Goal: Navigation & Orientation: Find specific page/section

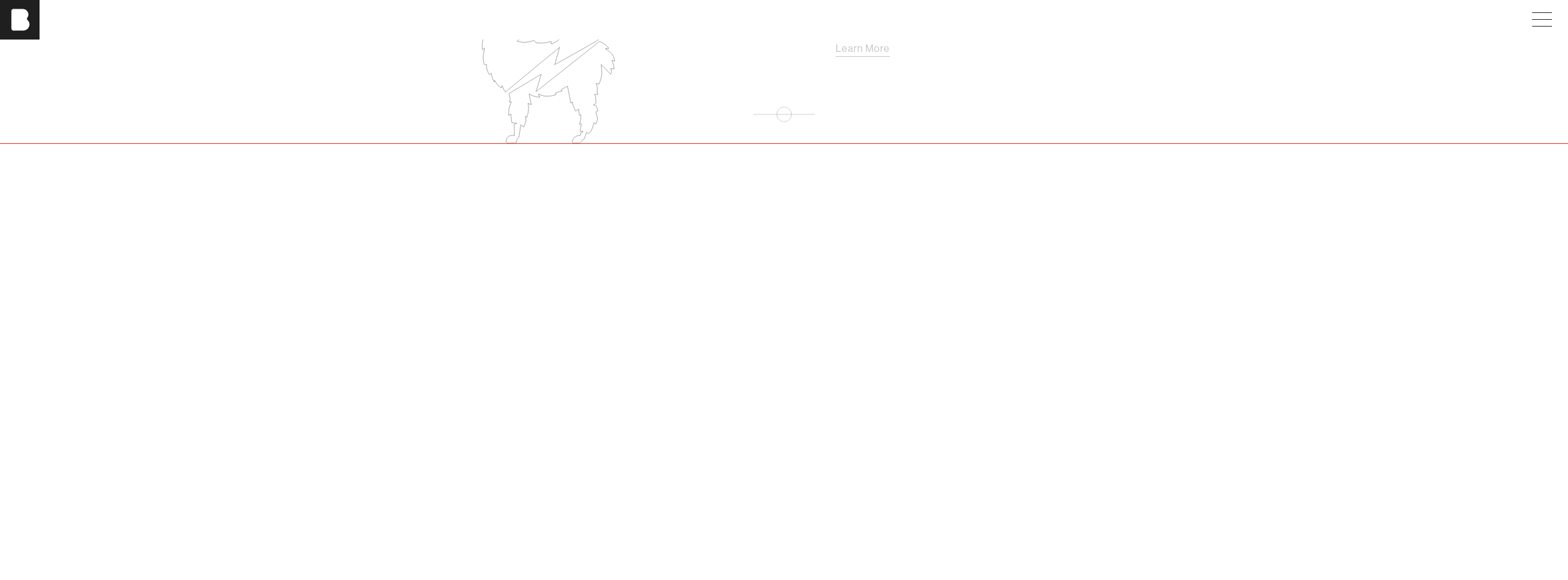
scroll to position [1914, 0]
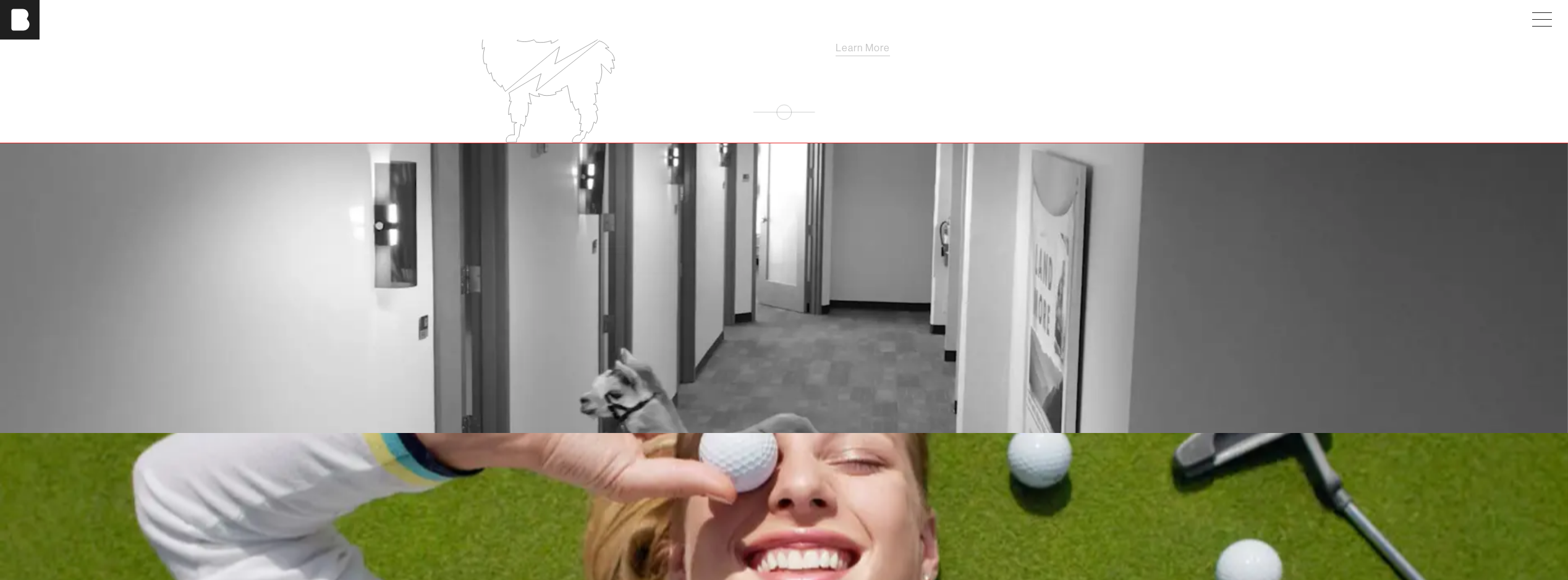
click at [921, 279] on div "bohan cams" at bounding box center [784, 288] width 816 height 89
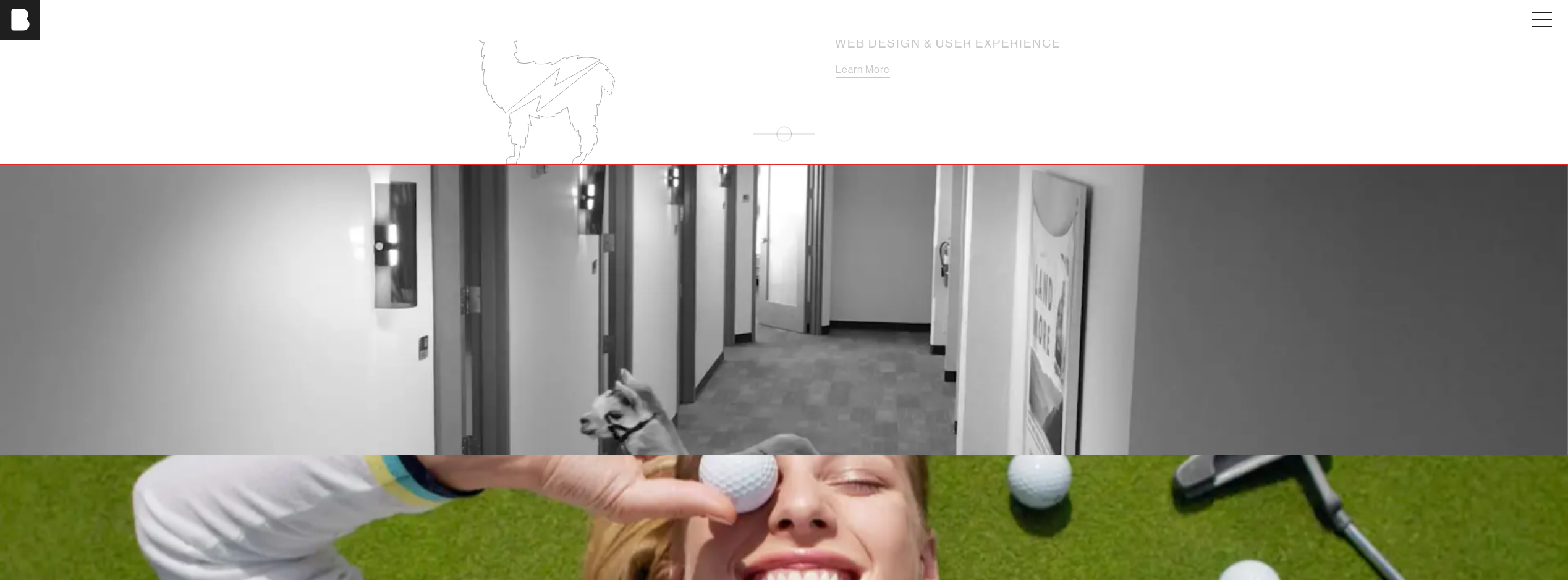
scroll to position [1914, 0]
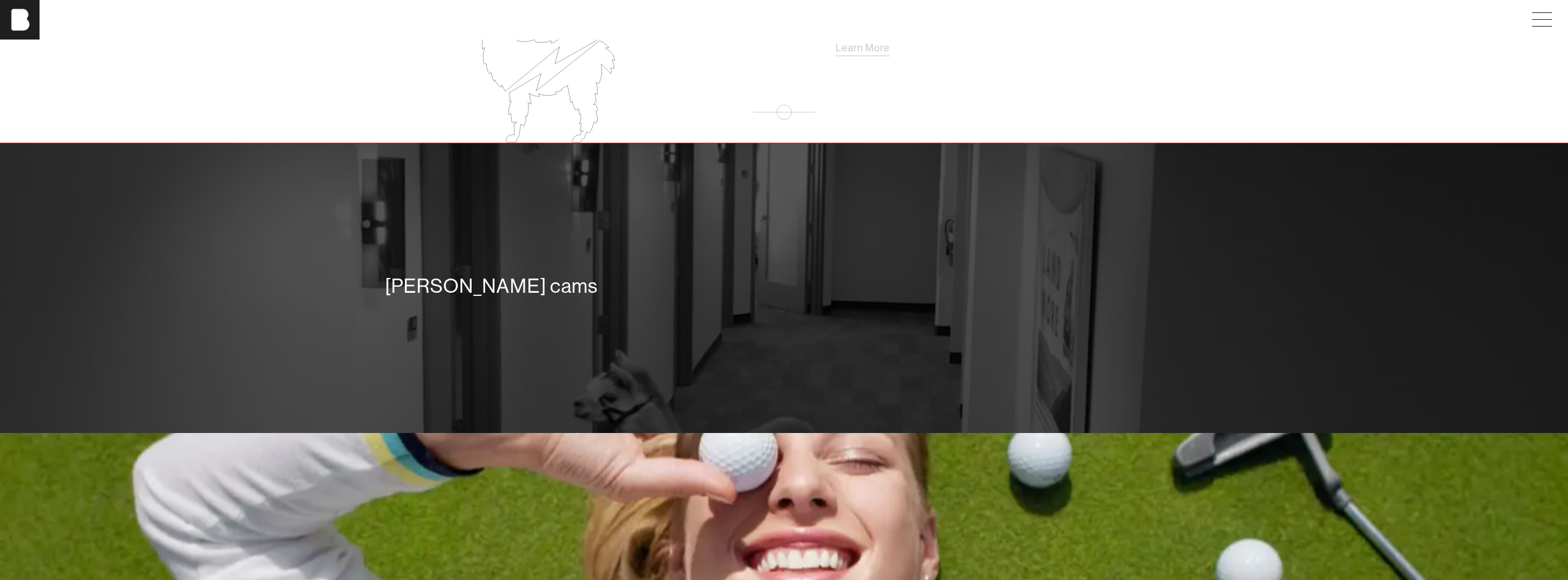
click at [874, 350] on div "bohan cams" at bounding box center [784, 288] width 1568 height 290
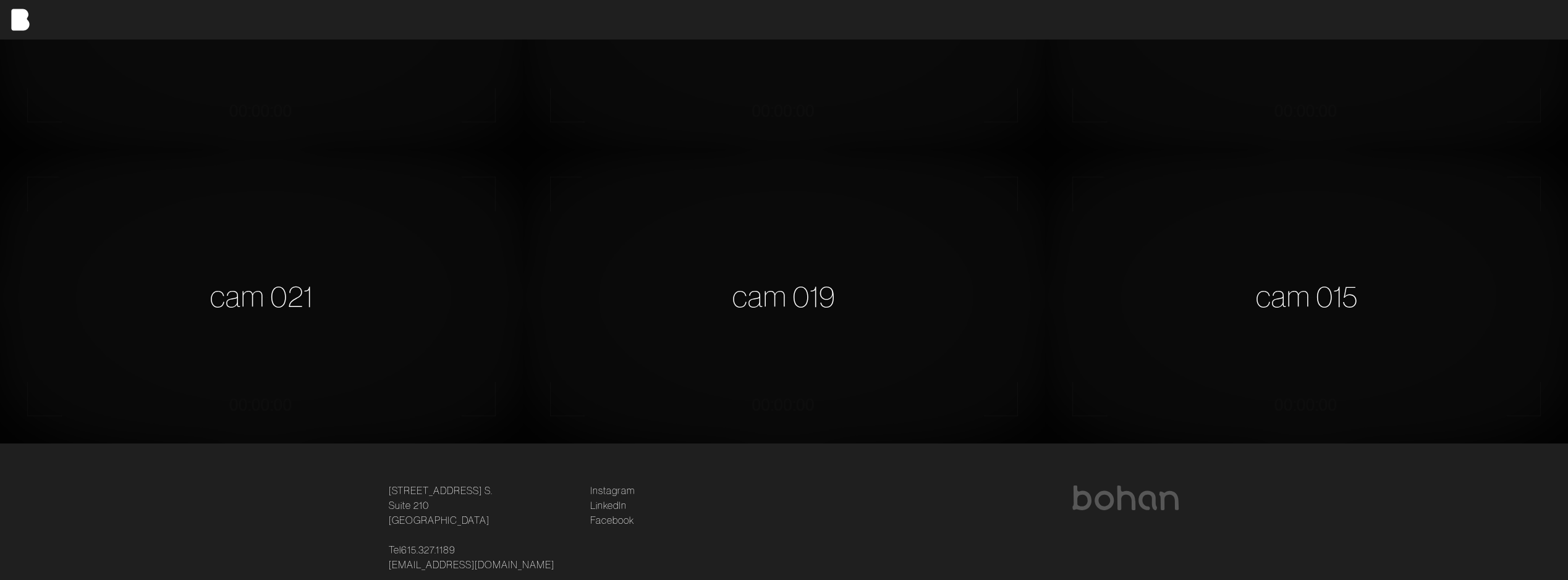
scroll to position [1420, 0]
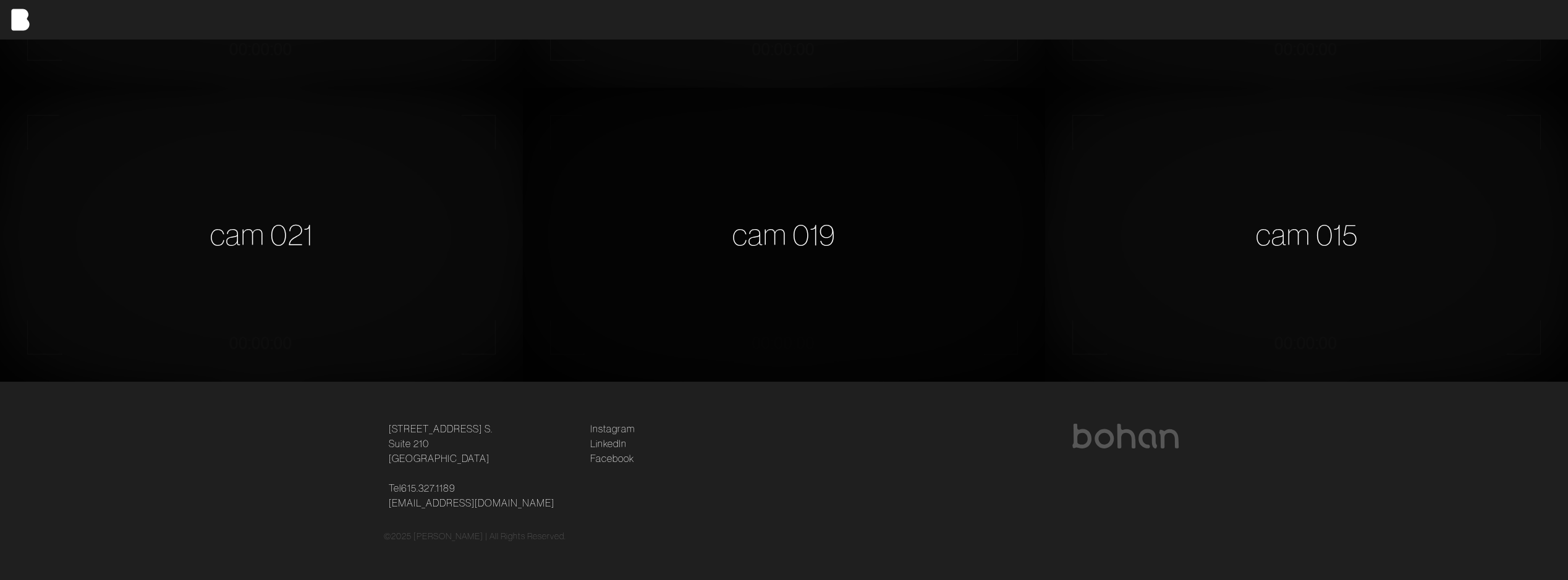
click at [906, 296] on div "cam 019" at bounding box center [784, 235] width 522 height 294
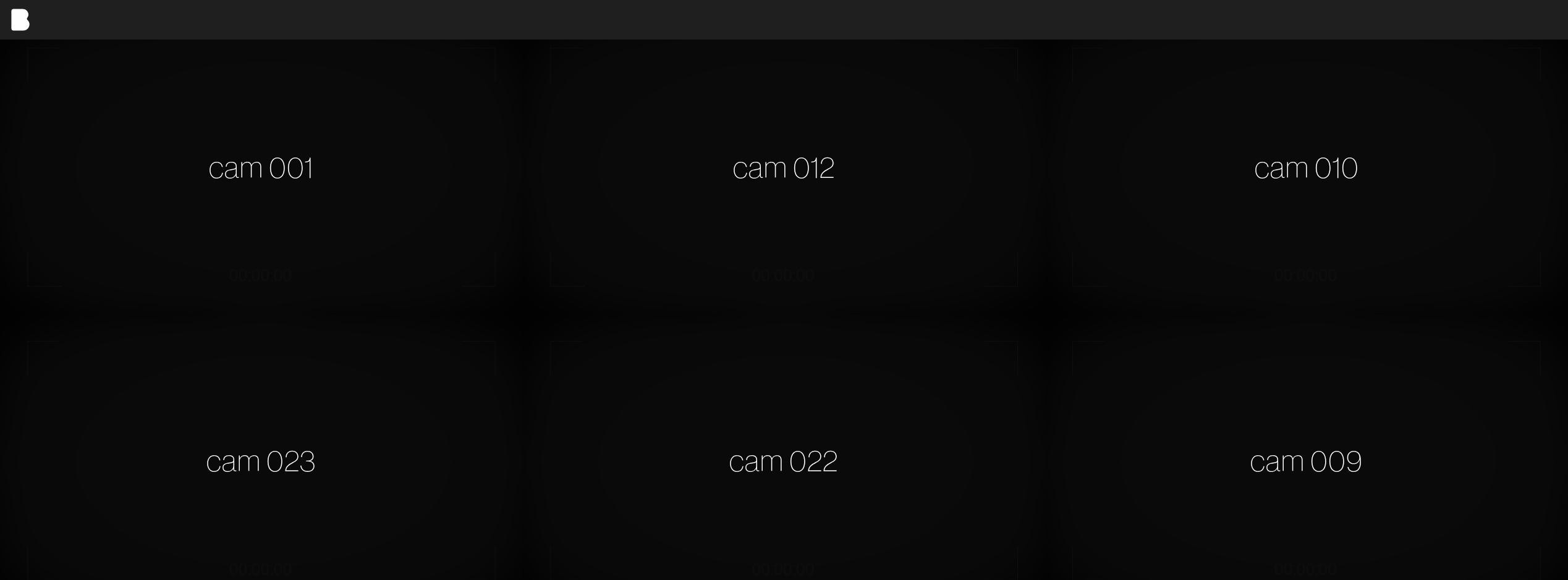
scroll to position [247, 0]
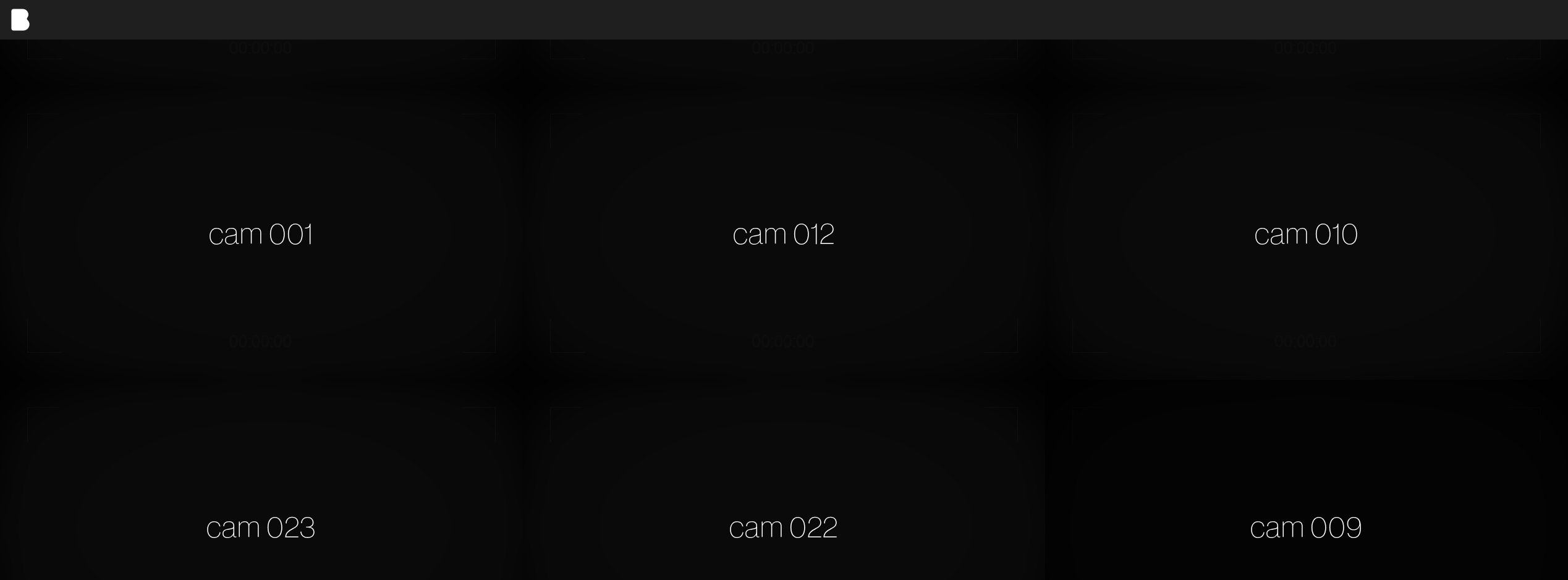
click at [1448, 405] on div "cam 009" at bounding box center [1306, 527] width 522 height 294
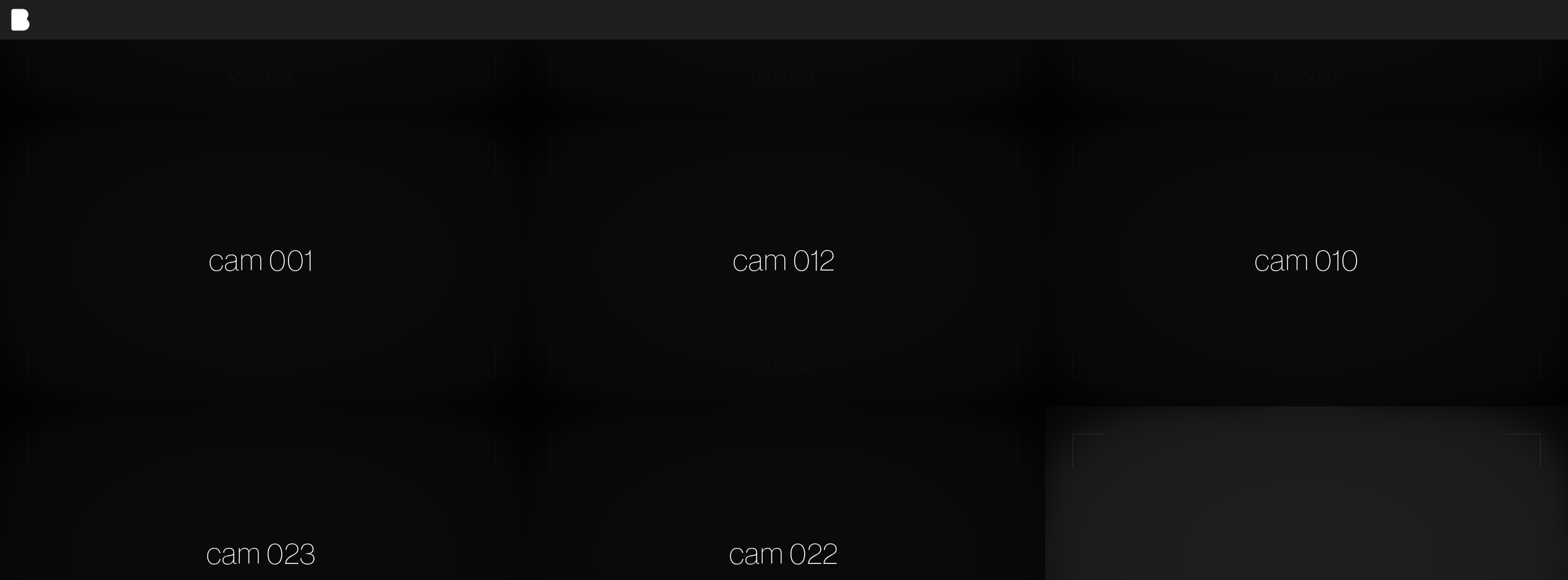
scroll to position [0, 0]
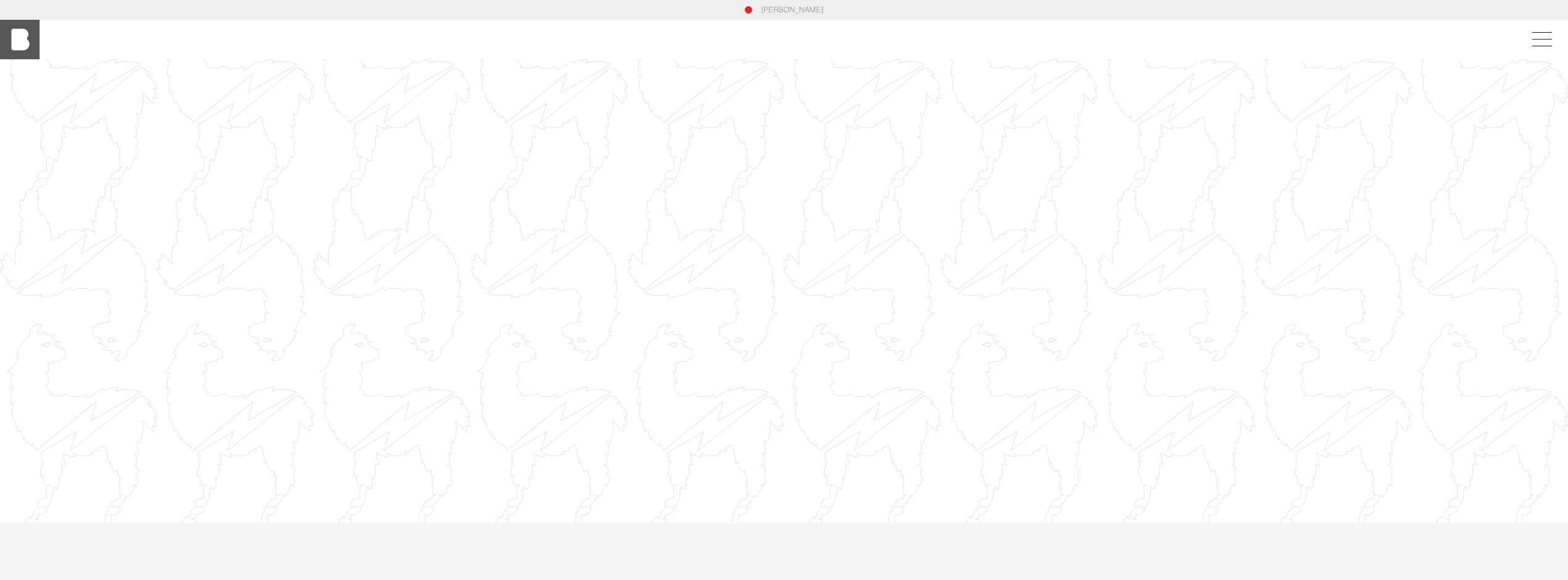
click at [25, 45] on img at bounding box center [20, 39] width 40 height 39
click at [1544, 38] on span at bounding box center [1539, 39] width 29 height 22
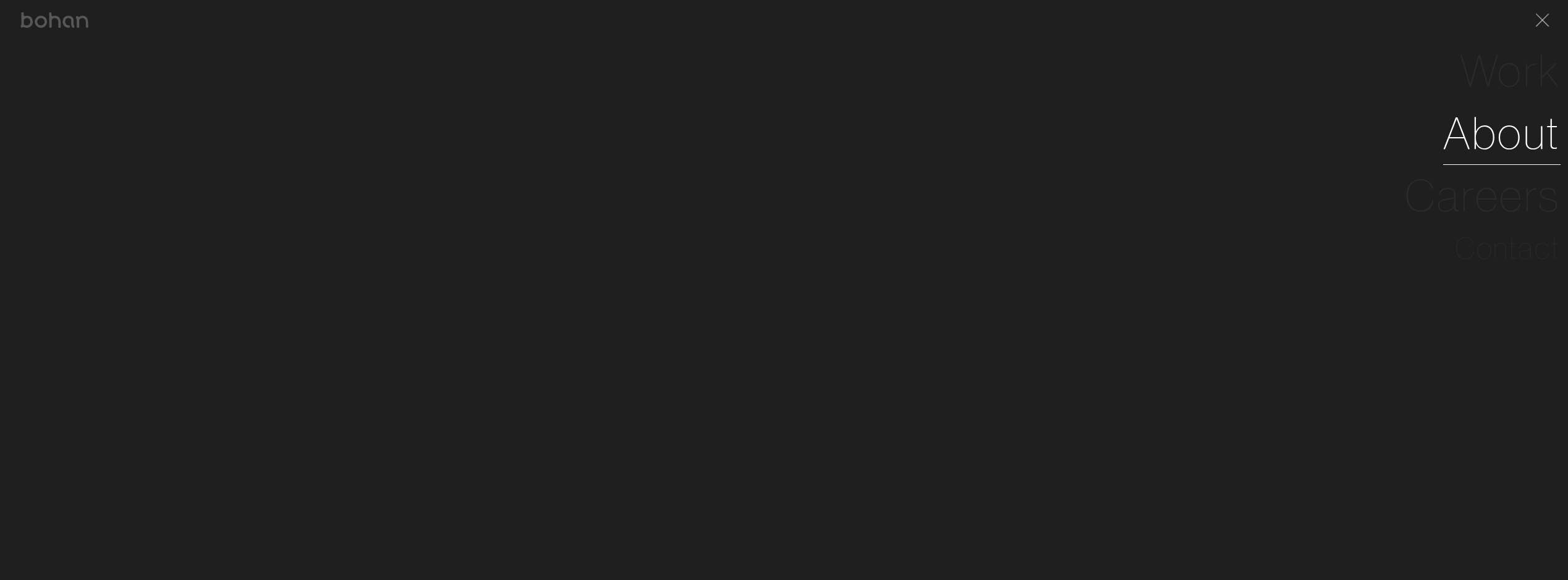
click at [1512, 136] on link "About" at bounding box center [1502, 133] width 117 height 62
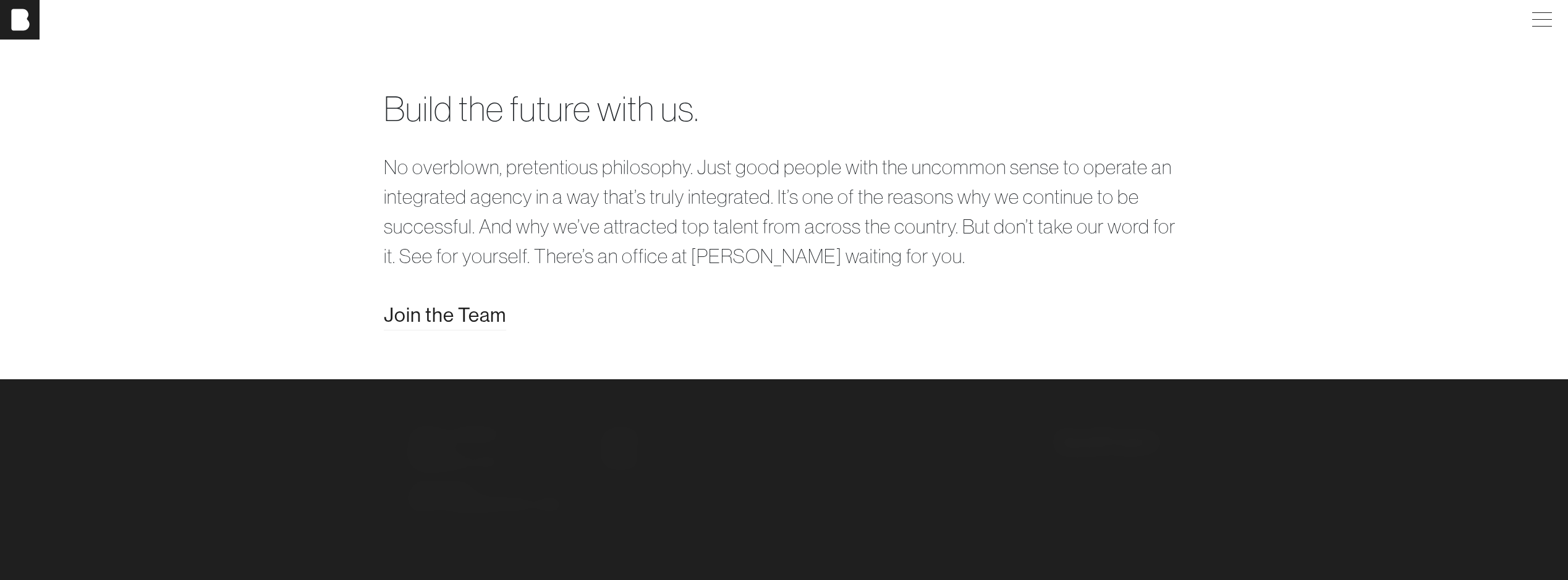
scroll to position [2593, 0]
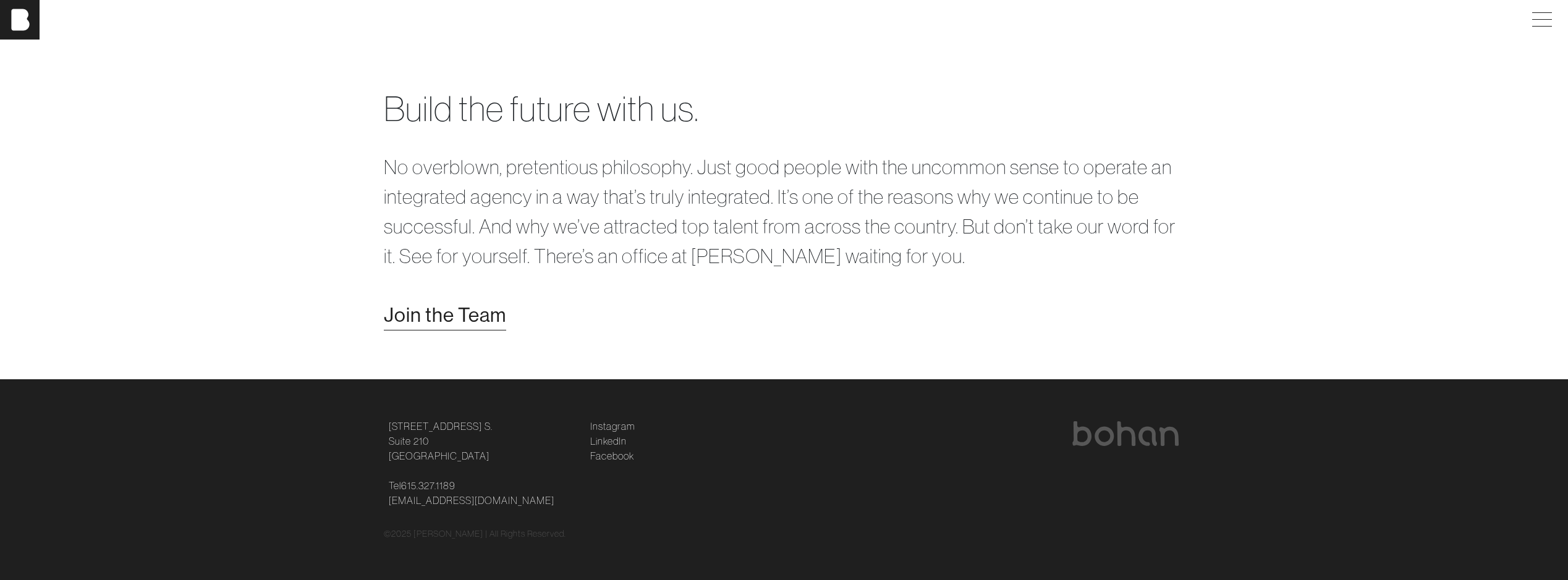
click at [475, 330] on span "Join the Team" at bounding box center [445, 315] width 122 height 30
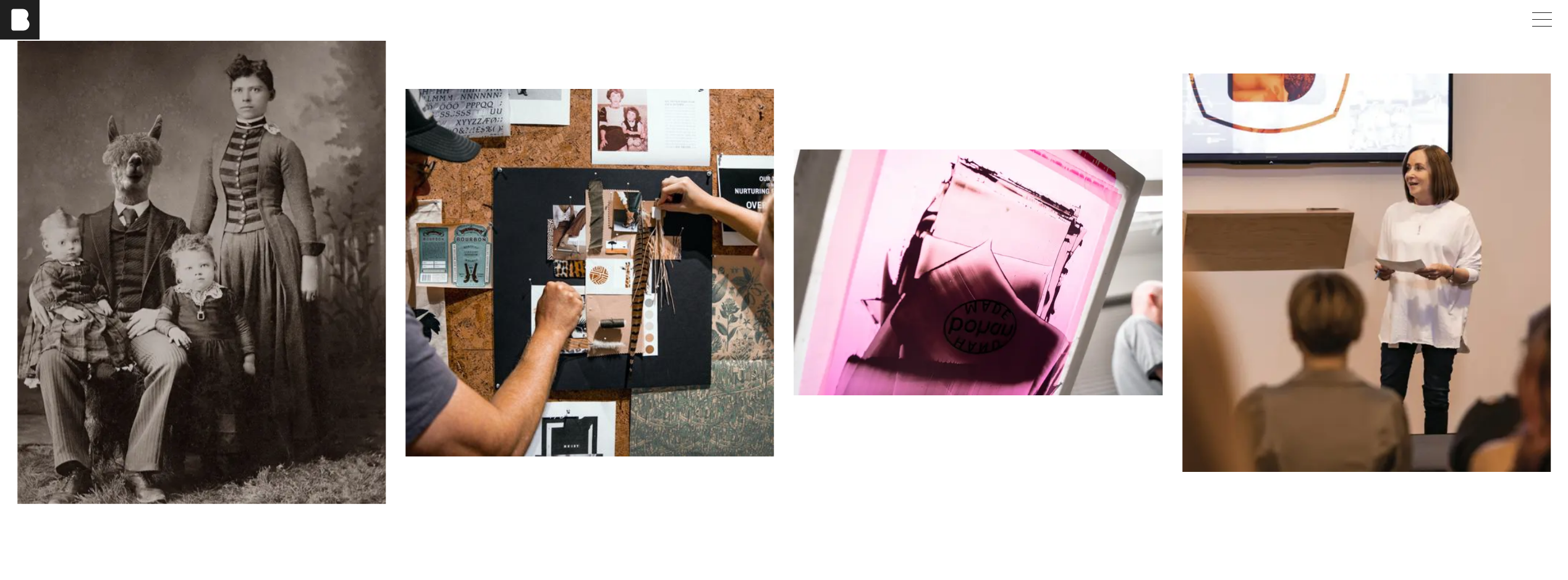
scroll to position [1545, 0]
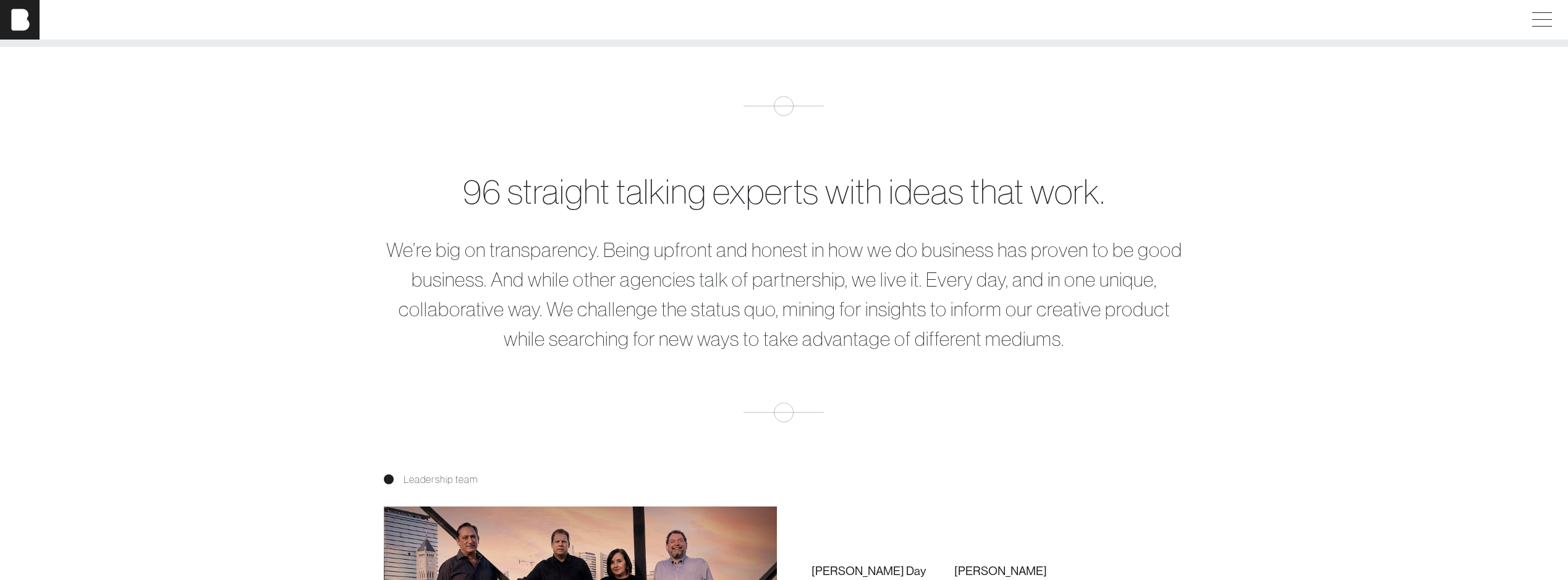
scroll to position [803, 0]
